Goal: Task Accomplishment & Management: Manage account settings

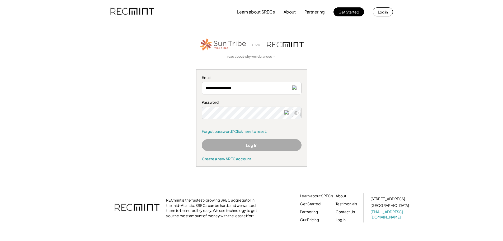
click at [297, 112] on icon at bounding box center [296, 112] width 5 height 5
click at [253, 148] on button "Log In" at bounding box center [252, 145] width 100 height 12
click at [381, 13] on button "Log in" at bounding box center [383, 11] width 20 height 9
click at [287, 113] on img at bounding box center [287, 113] width 6 height 6
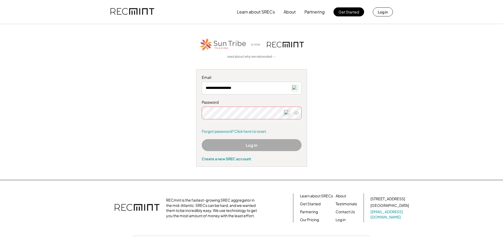
click at [381, 114] on div "**********" at bounding box center [251, 101] width 325 height 129
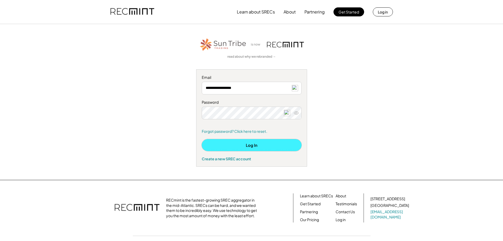
click at [251, 143] on button "Log In" at bounding box center [252, 145] width 100 height 12
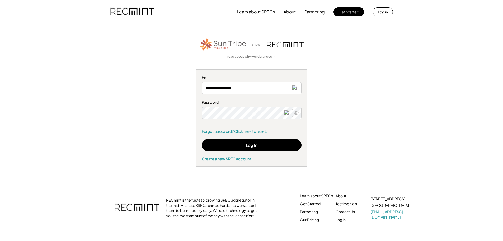
click at [294, 114] on icon at bounding box center [296, 112] width 5 height 5
click at [295, 111] on icon at bounding box center [296, 112] width 5 height 5
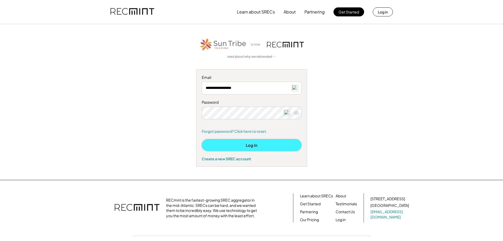
click at [255, 142] on button "Log In" at bounding box center [252, 145] width 100 height 12
